Goal: Check status

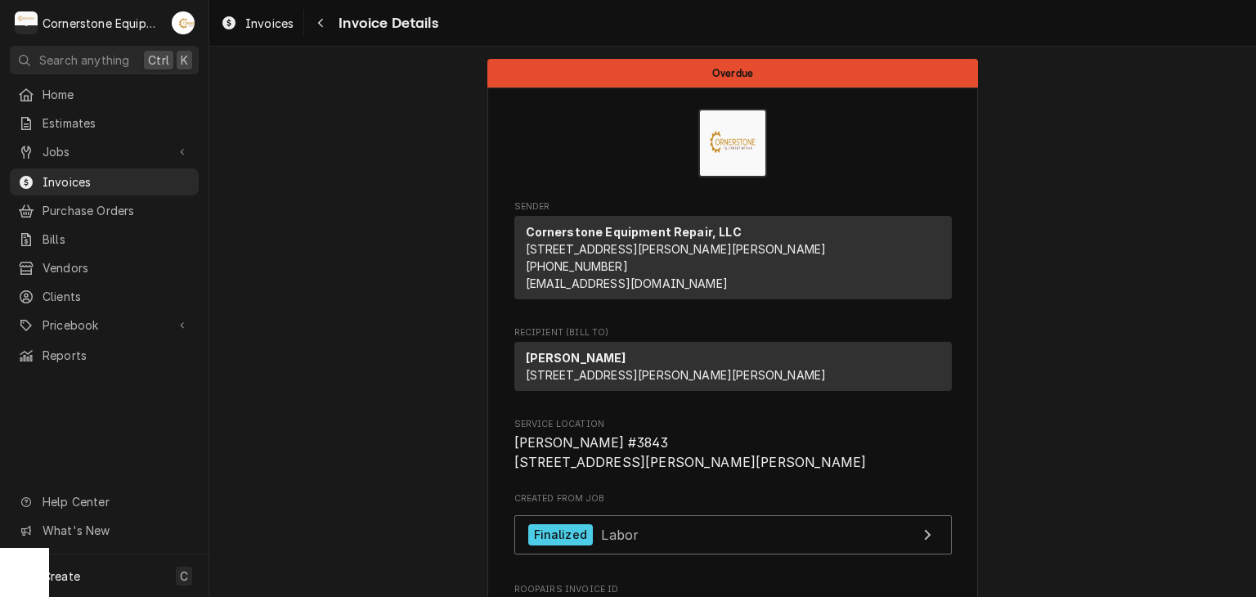
scroll to position [627, 0]
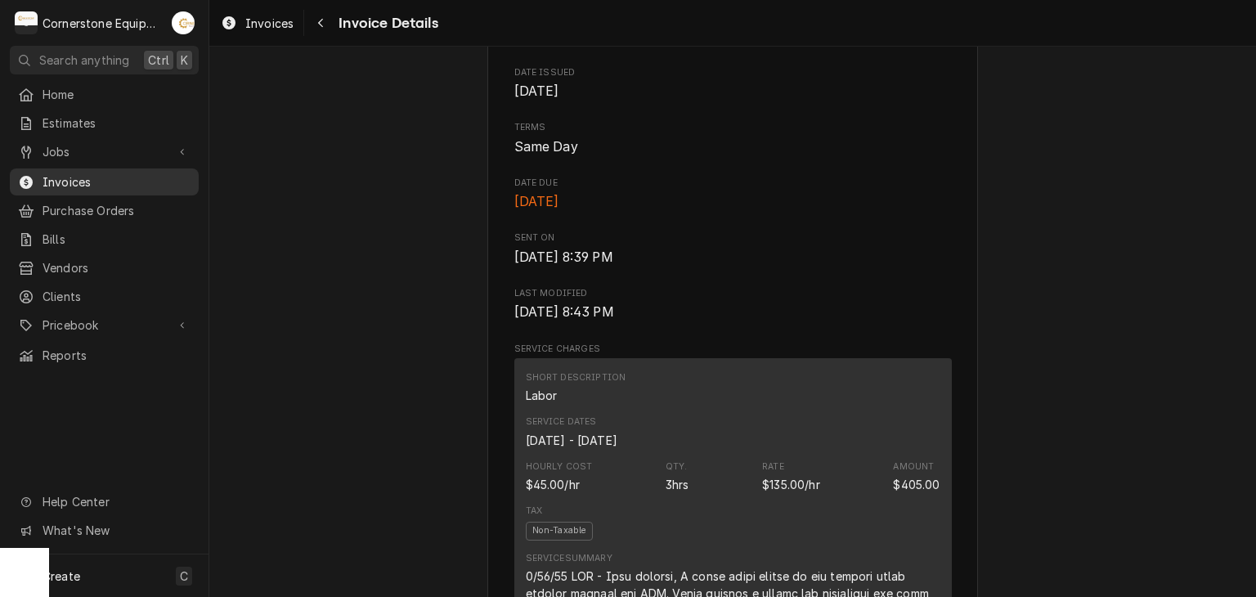
drag, startPoint x: 0, startPoint y: 0, endPoint x: 137, endPoint y: 168, distance: 216.7
click at [137, 172] on div "Invoices" at bounding box center [104, 182] width 182 height 20
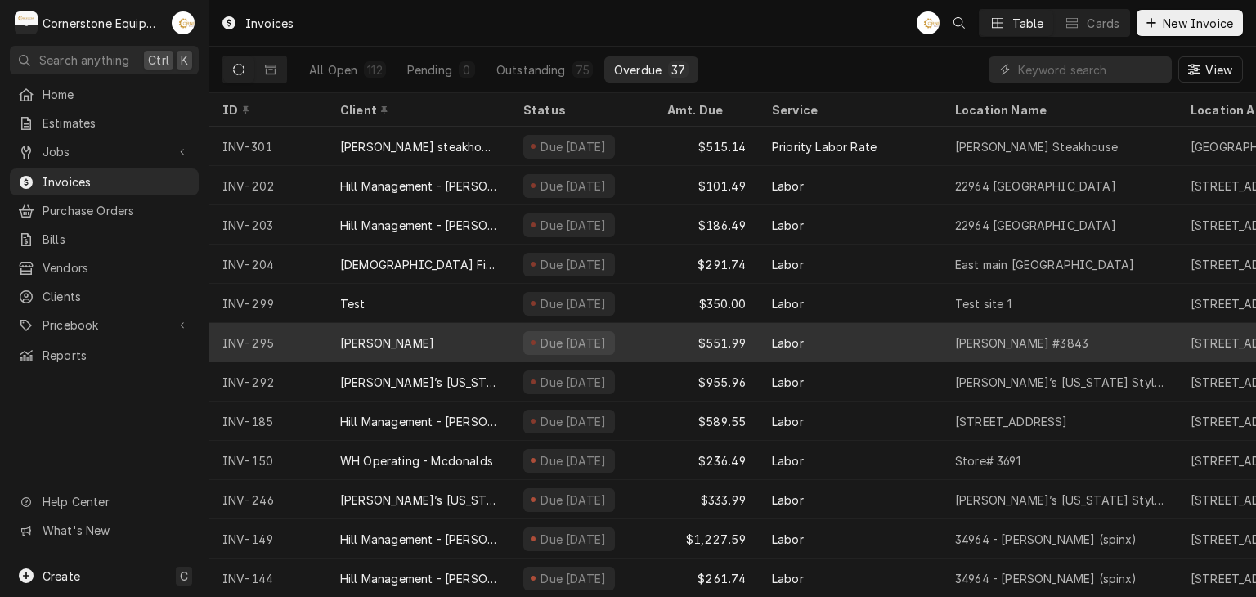
click at [461, 346] on div "[PERSON_NAME]" at bounding box center [418, 342] width 183 height 39
